Goal: Task Accomplishment & Management: Use online tool/utility

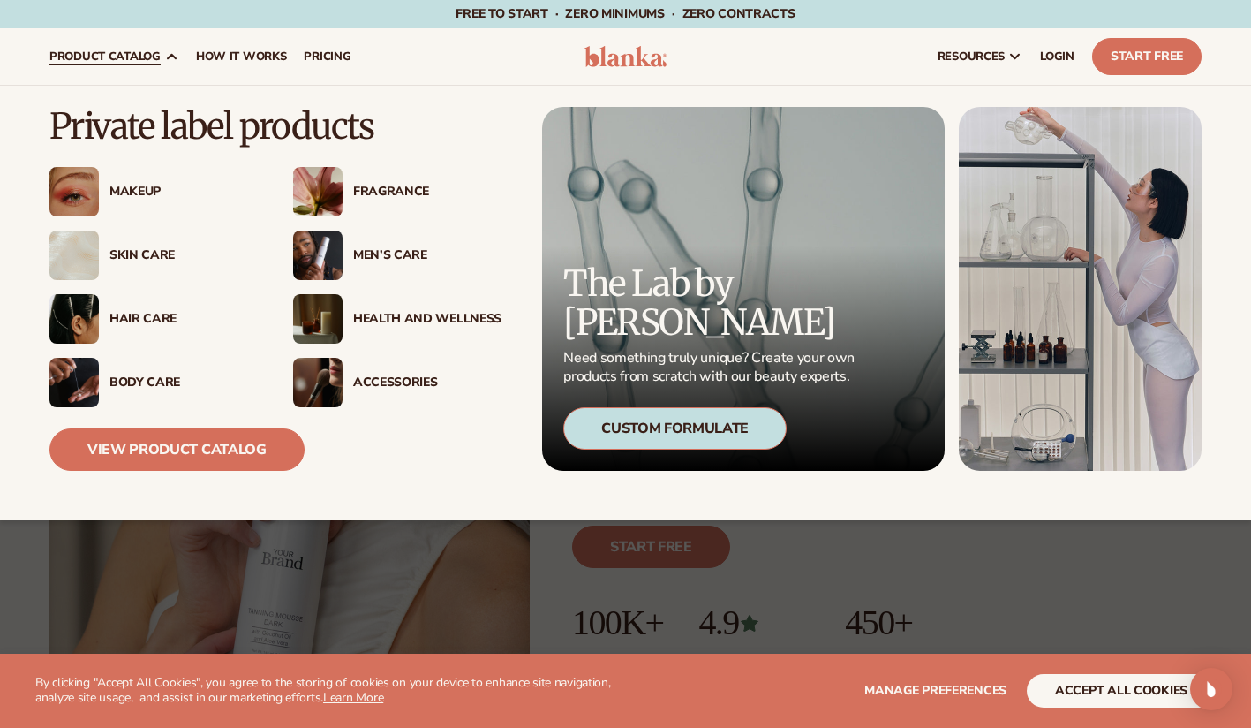
click at [125, 220] on div "Makeup Fragrance" at bounding box center [275, 287] width 452 height 240
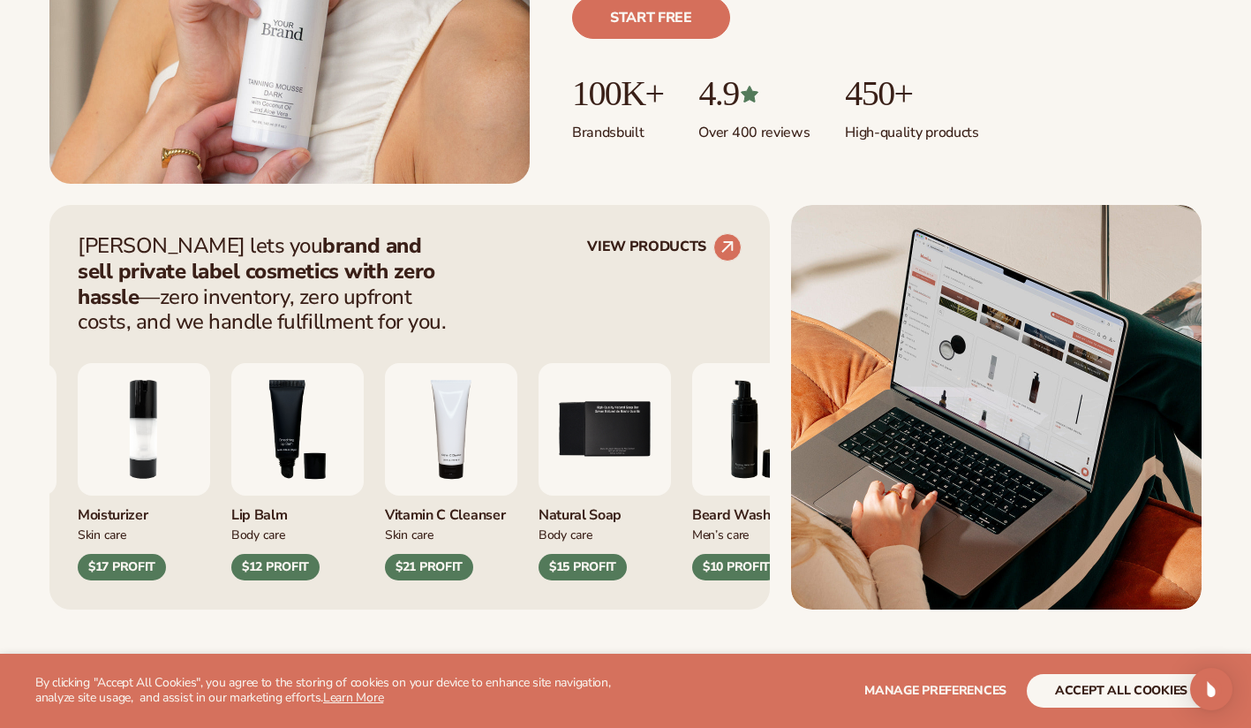
scroll to position [530, 0]
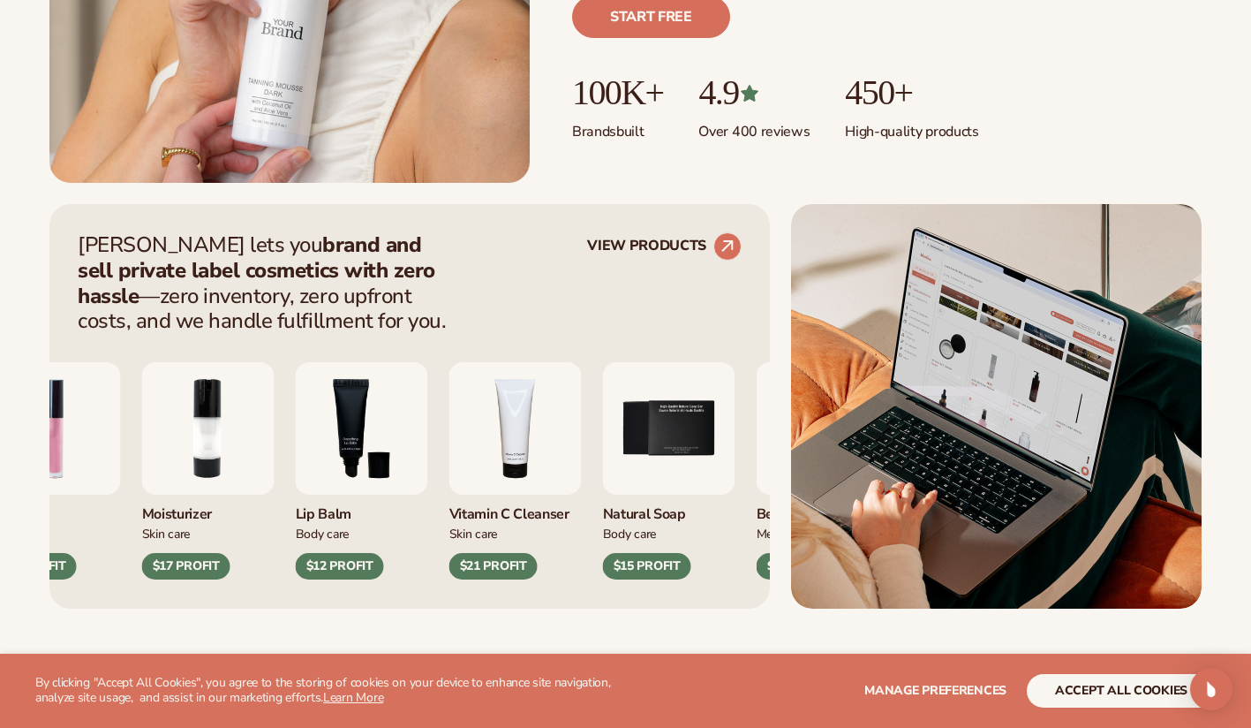
click at [94, 467] on img "1 / 9" at bounding box center [55, 428] width 132 height 132
click at [64, 568] on div "$16 PROFIT" at bounding box center [33, 566] width 88 height 26
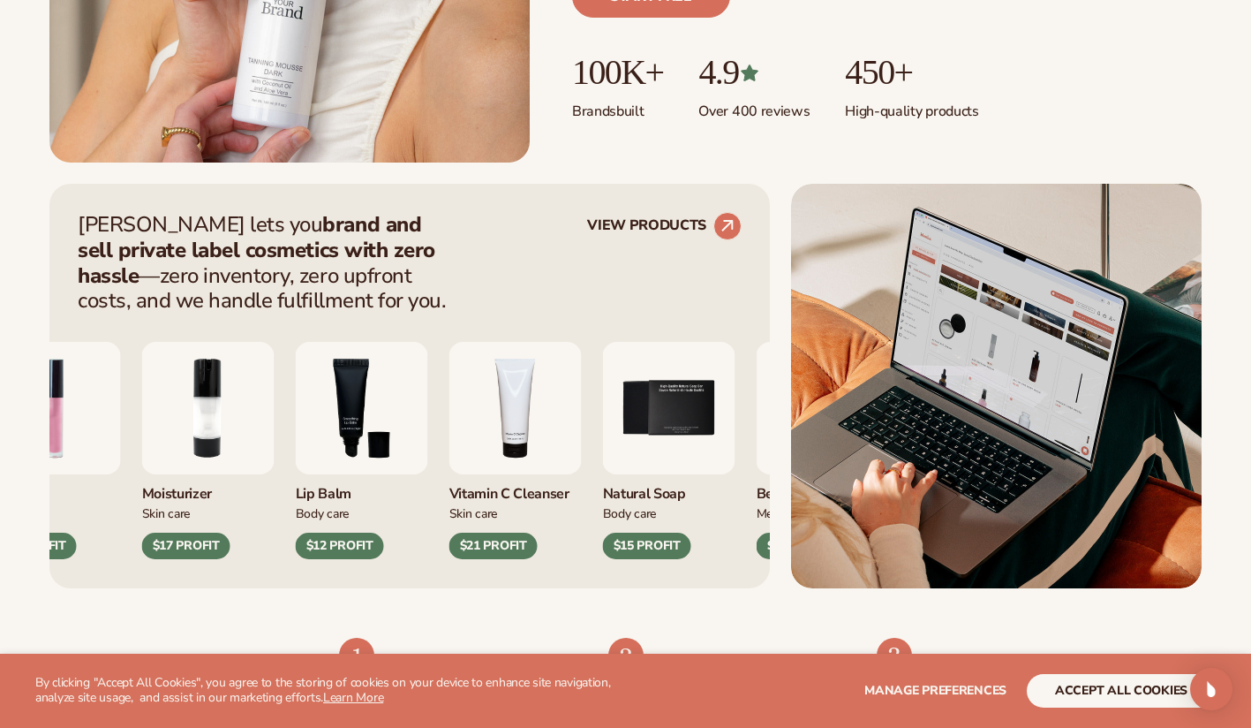
scroll to position [565, 0]
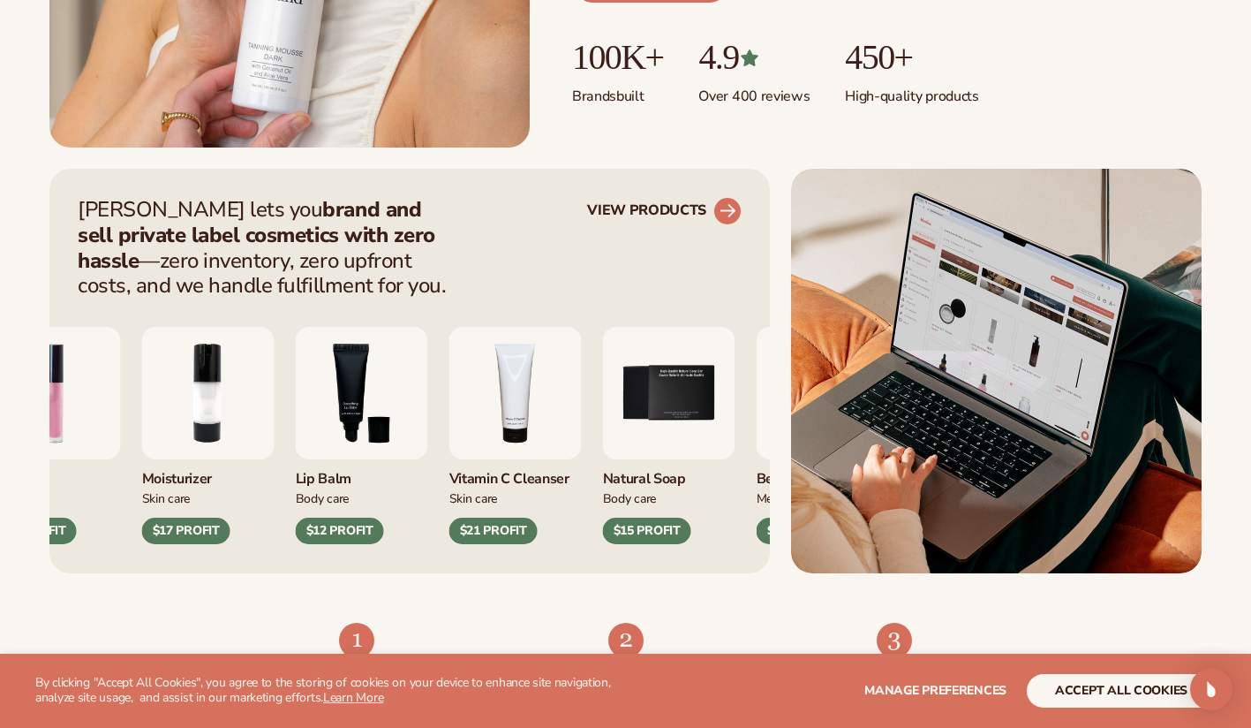
click at [730, 202] on circle at bounding box center [727, 211] width 39 height 39
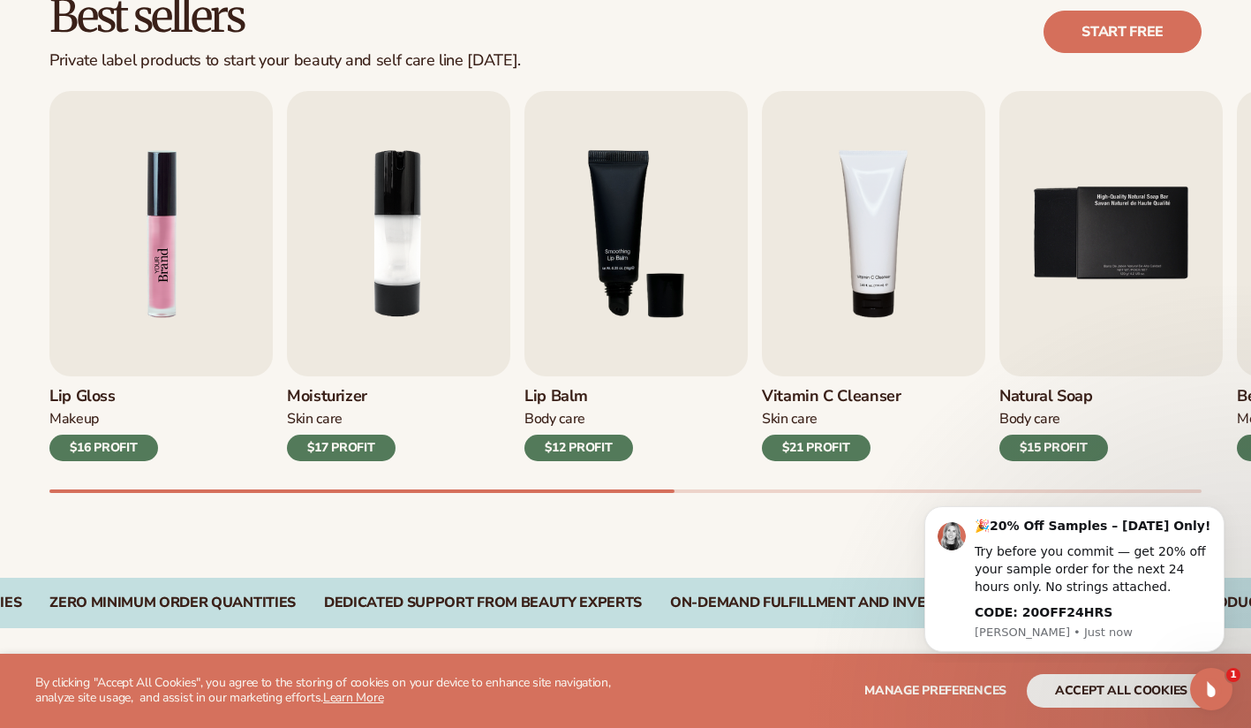
click at [171, 250] on img "1 / 9" at bounding box center [160, 233] width 223 height 285
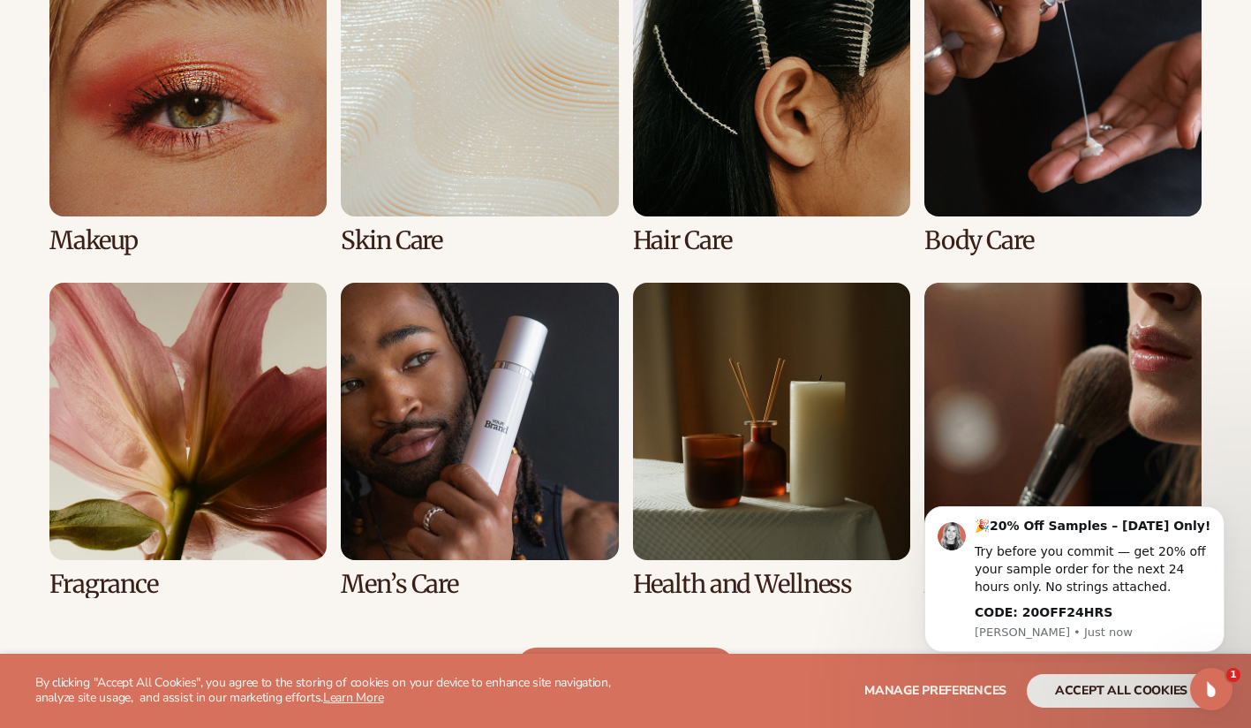
scroll to position [1378, 0]
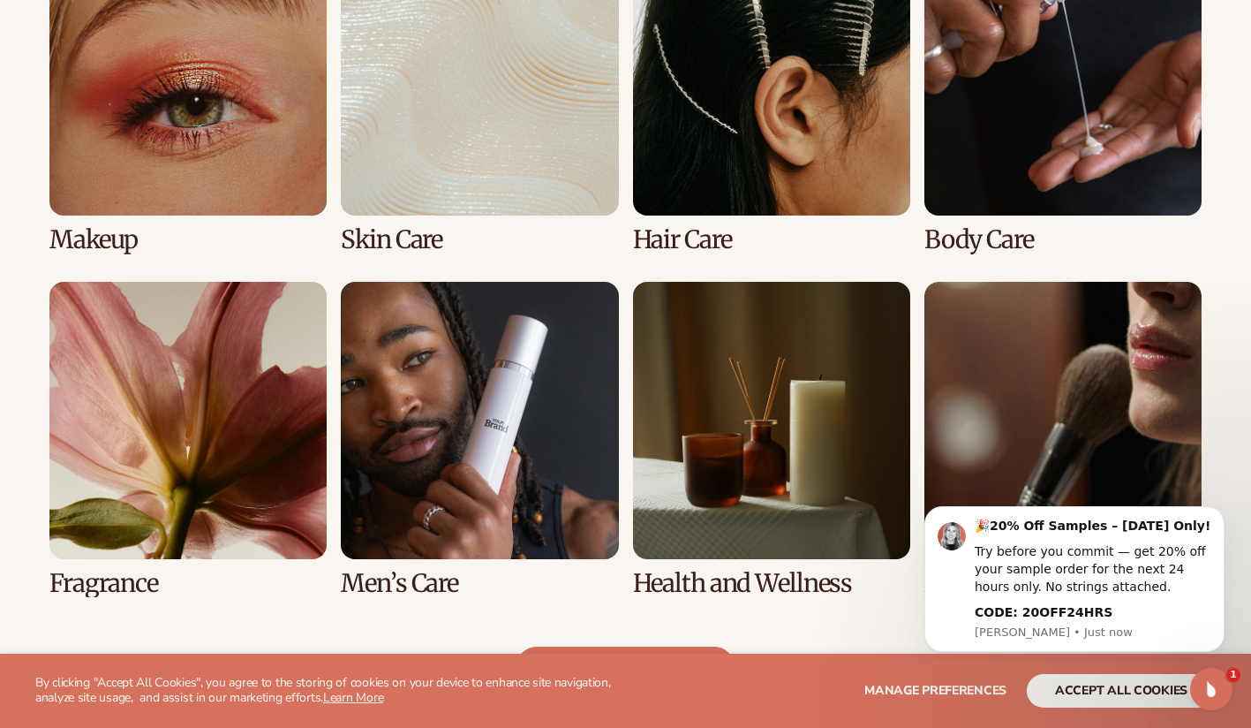
click at [200, 76] on link "1 / 8" at bounding box center [187, 95] width 277 height 315
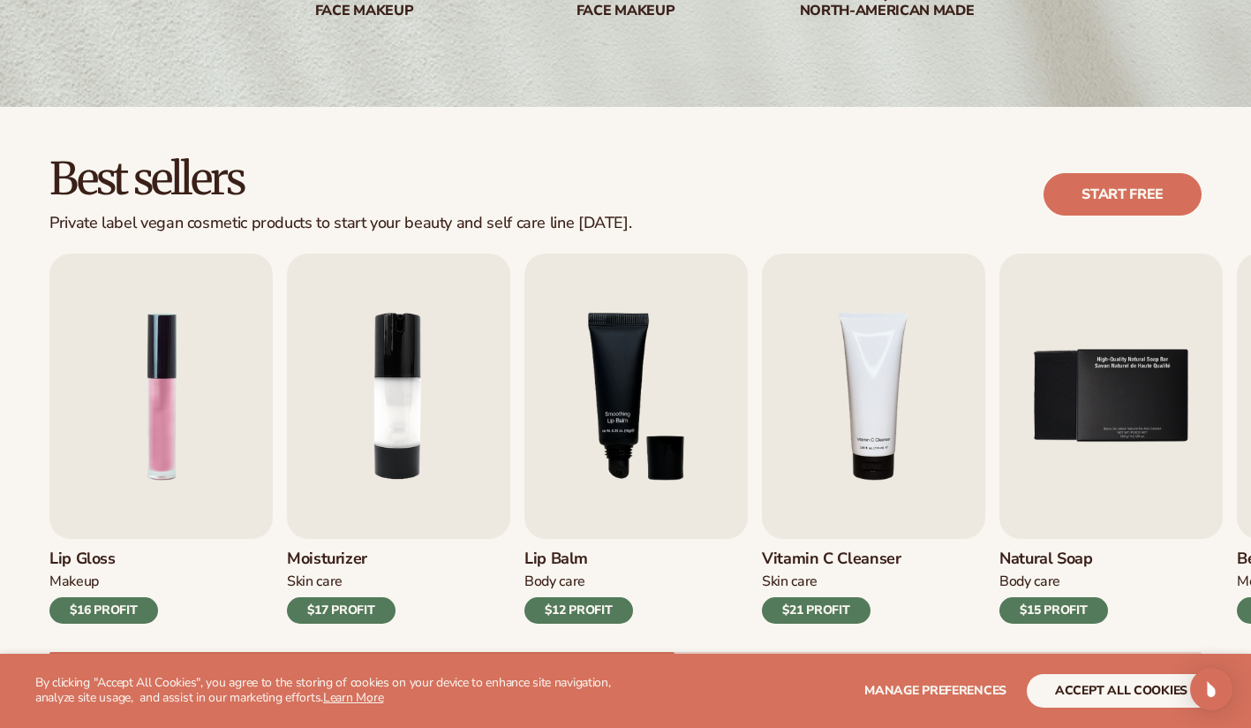
scroll to position [389, 0]
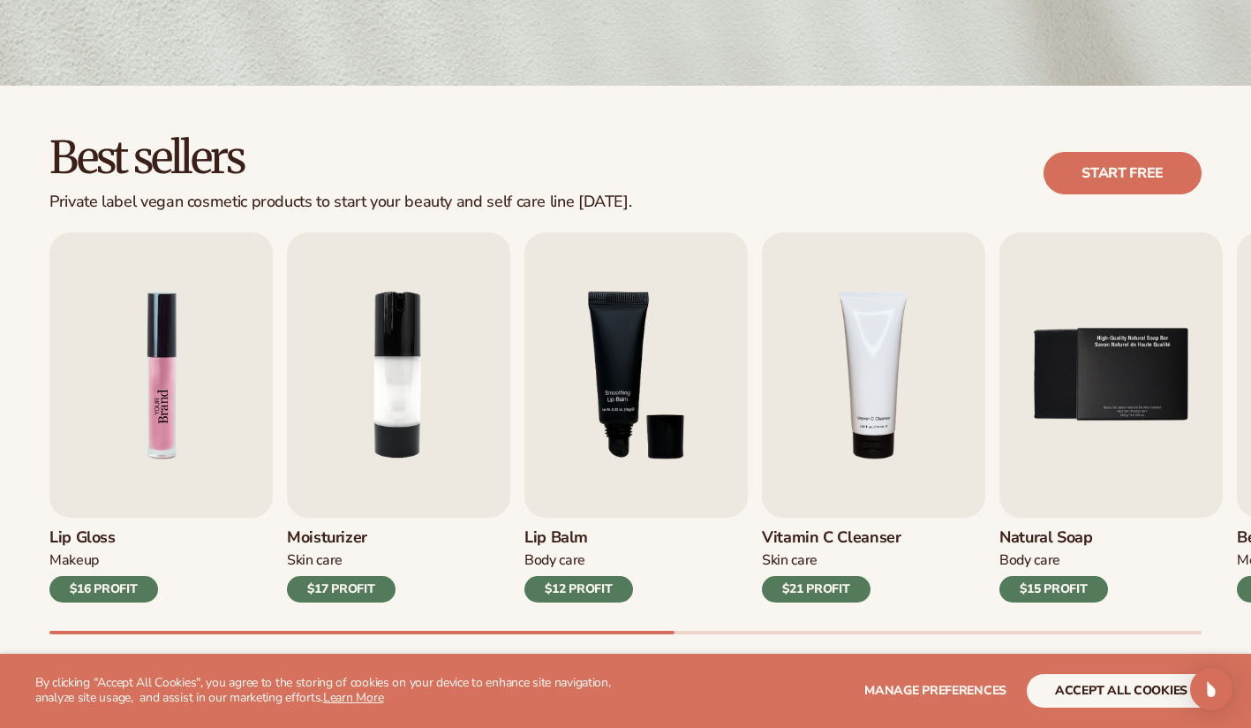
click at [183, 269] on img "1 / 9" at bounding box center [160, 374] width 223 height 285
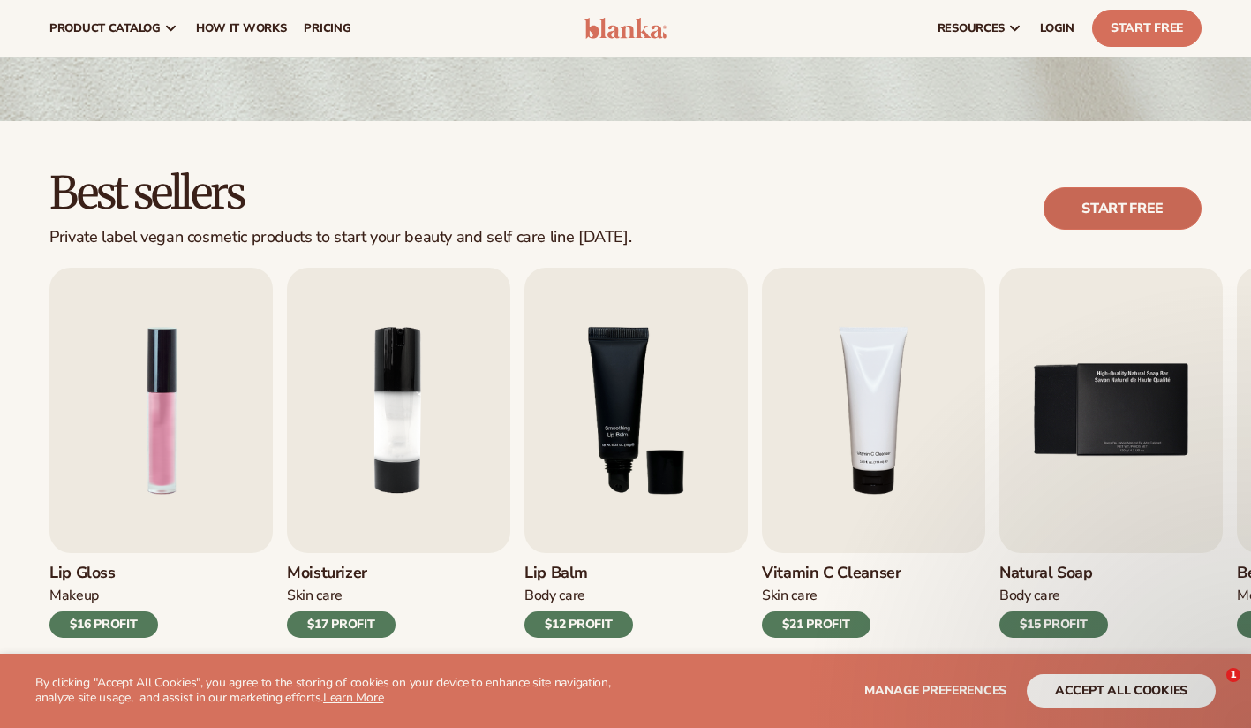
click at [1135, 208] on link "Start free" at bounding box center [1123, 208] width 158 height 42
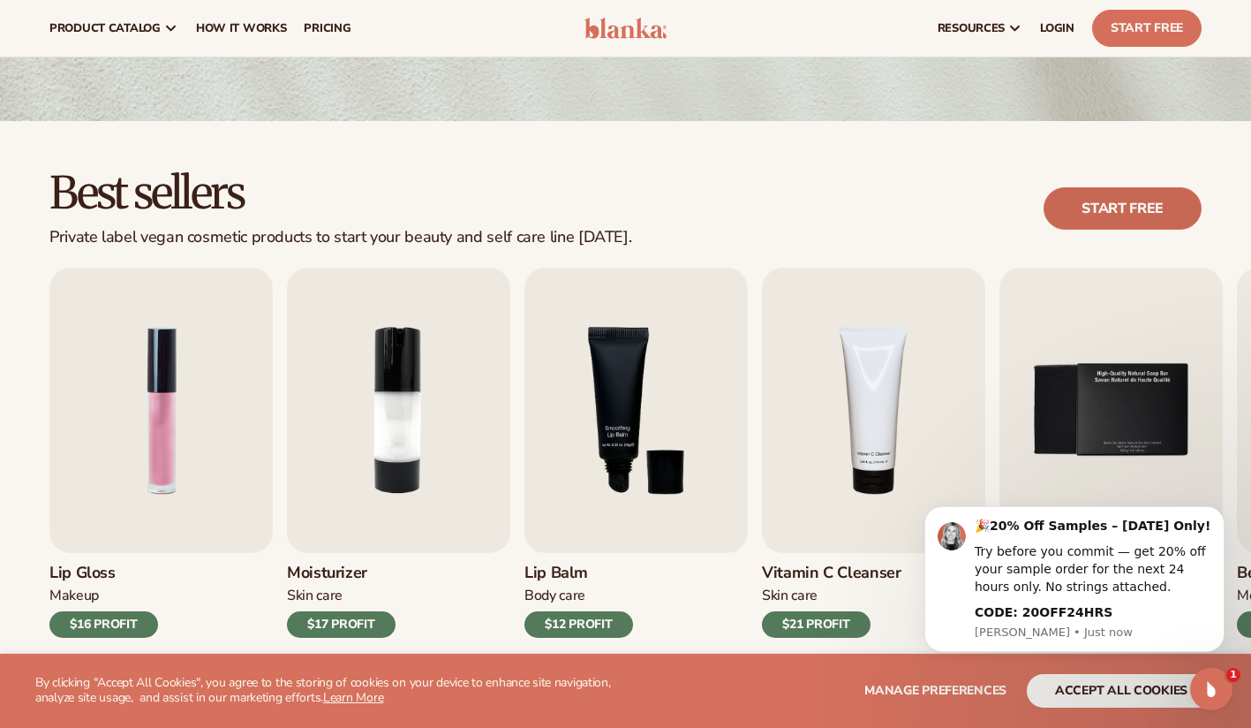
scroll to position [0, 0]
